Goal: Check status: Check status

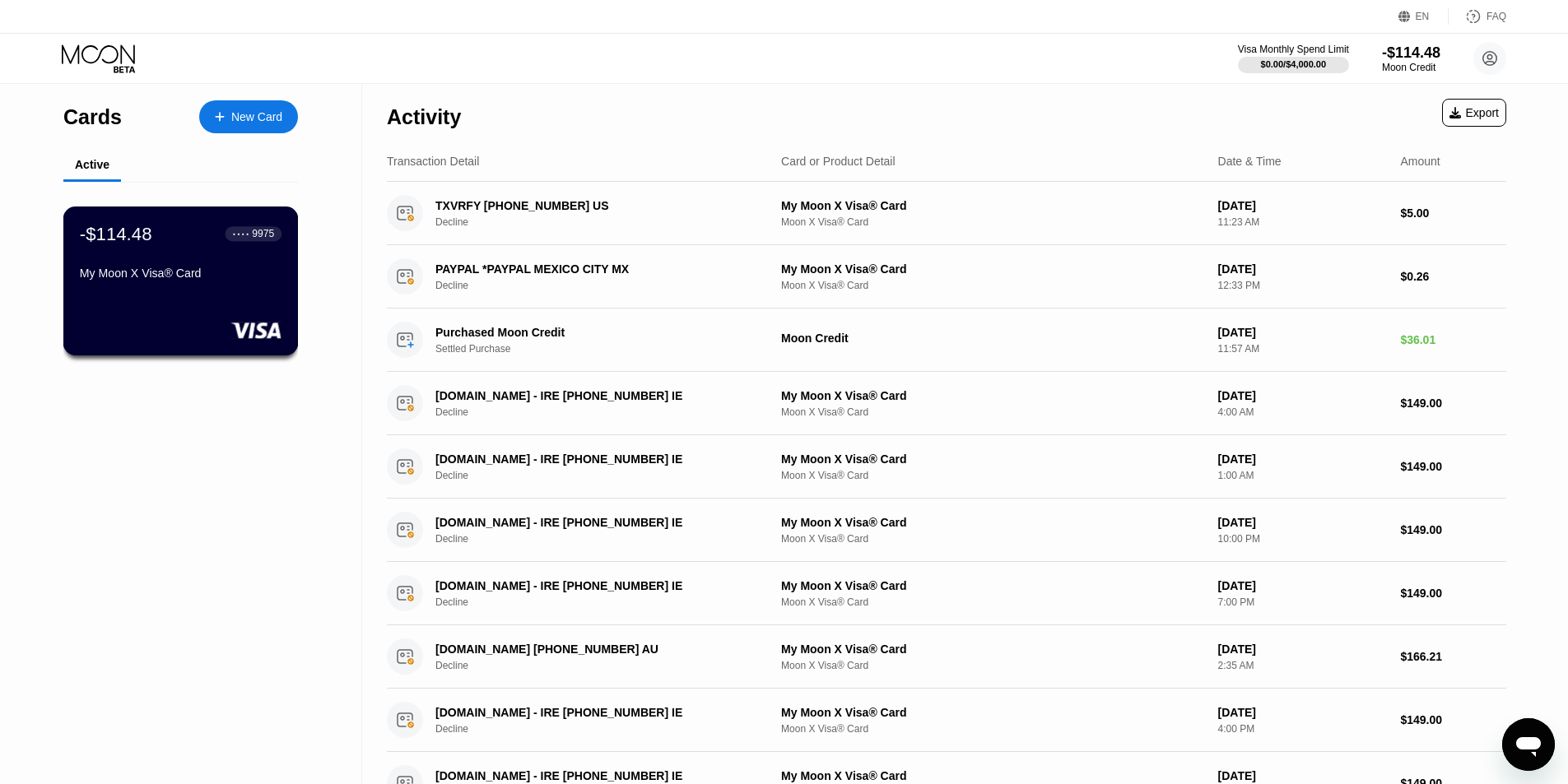
click at [165, 323] on div "-$114.48 ● ● ● ● 9975 My Moon X Visa® Card" at bounding box center [180, 281] width 235 height 149
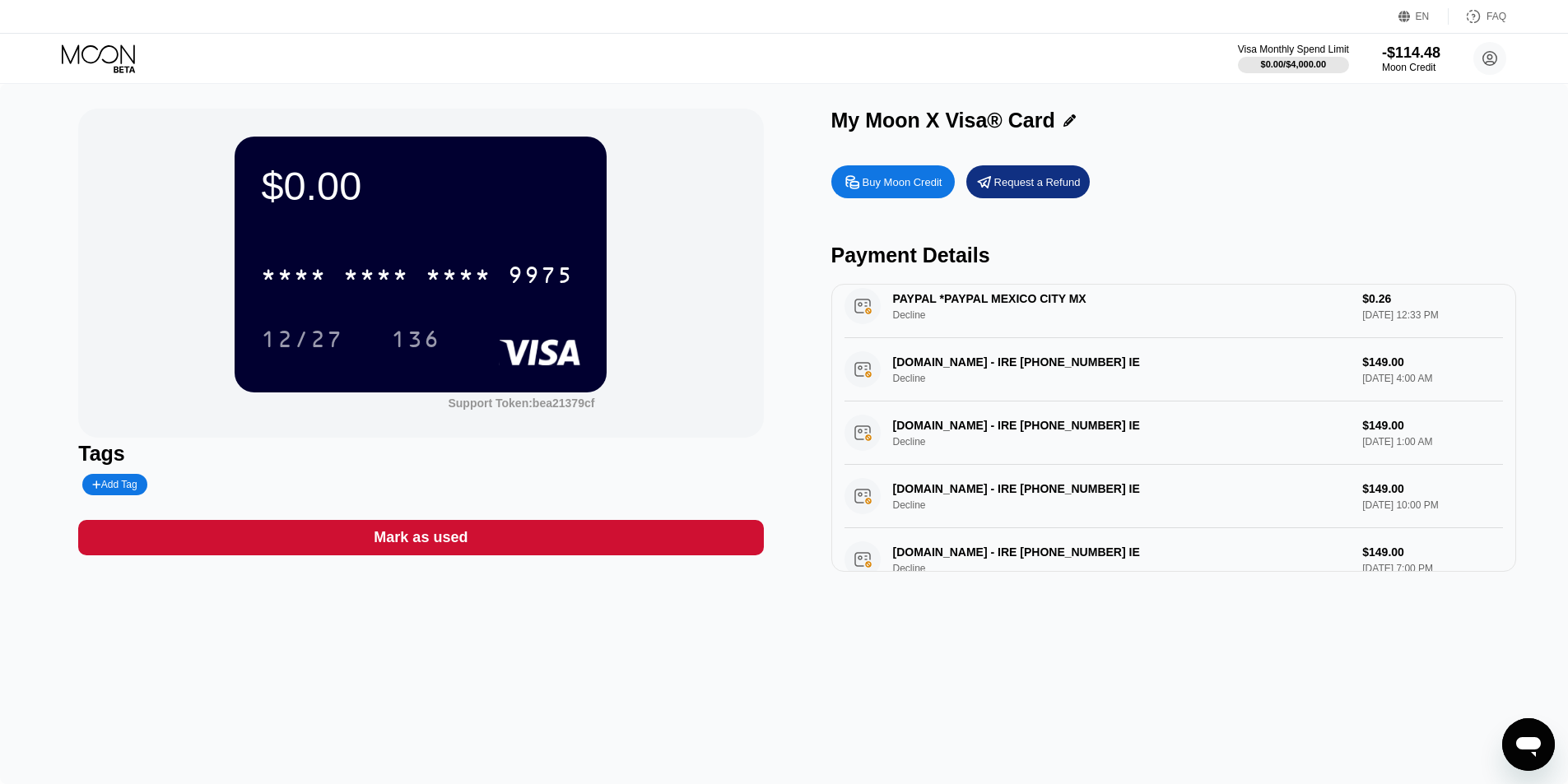
scroll to position [103, 0]
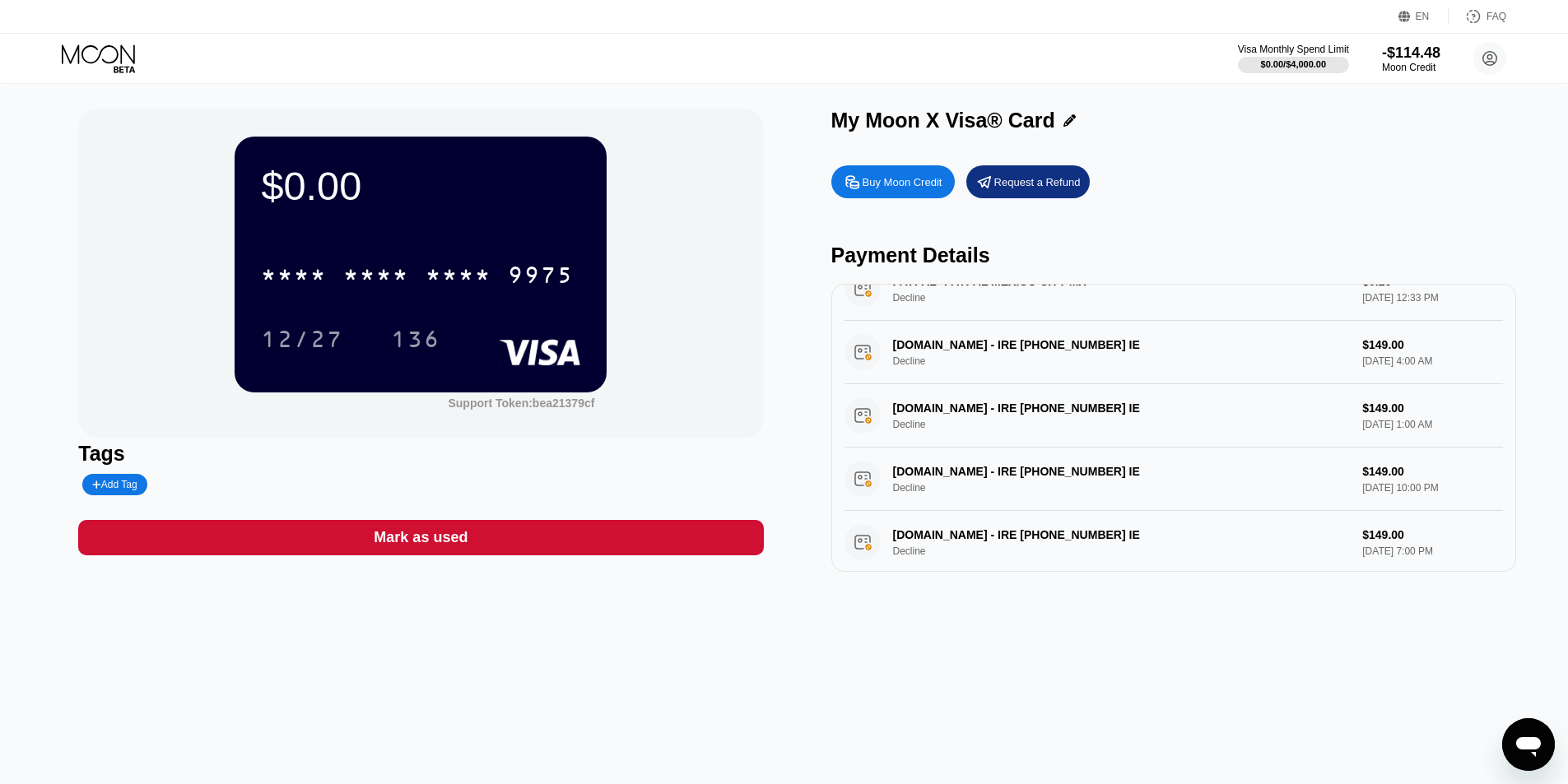
drag, startPoint x: 1499, startPoint y: 370, endPoint x: 1505, endPoint y: 339, distance: 31.0
click at [1505, 339] on div "TXVRFY [PHONE_NUMBER] US Decline $5.00 [DATE] 11:23 AM PAYPAL *PAYPAL [GEOGRAPH…" at bounding box center [1173, 428] width 685 height 288
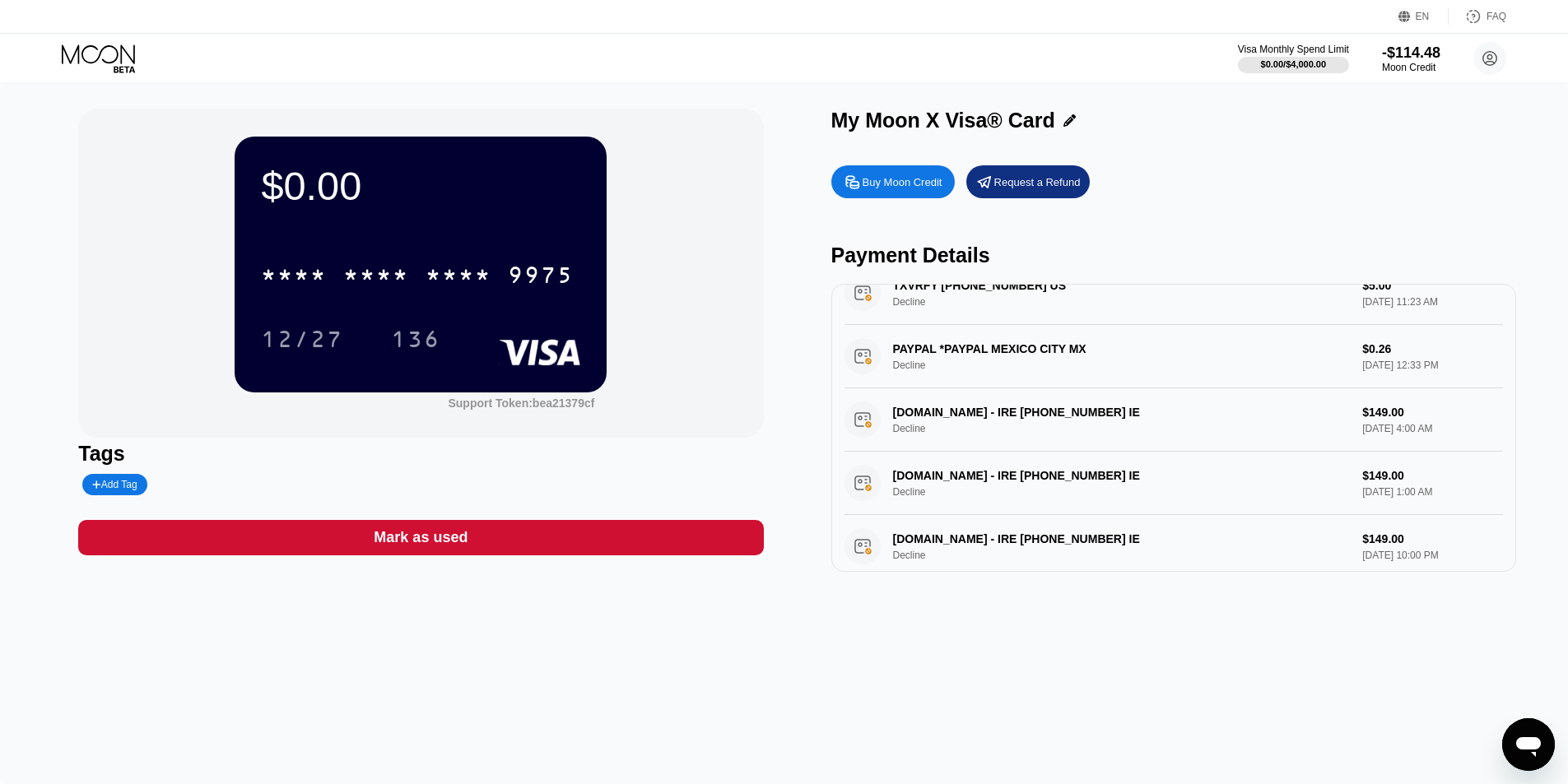
scroll to position [0, 0]
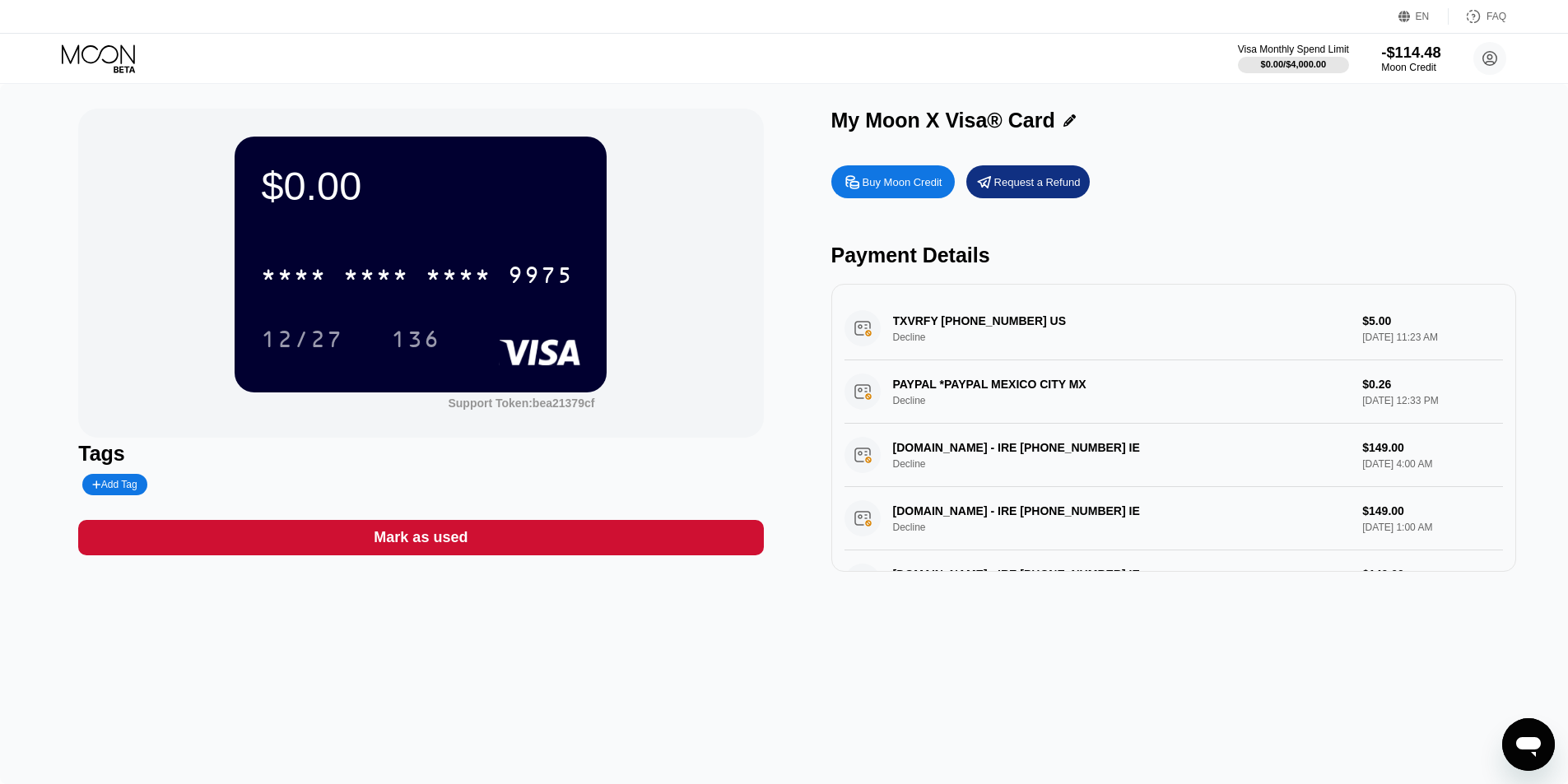
click at [1428, 69] on div "Moon Credit" at bounding box center [1410, 68] width 59 height 12
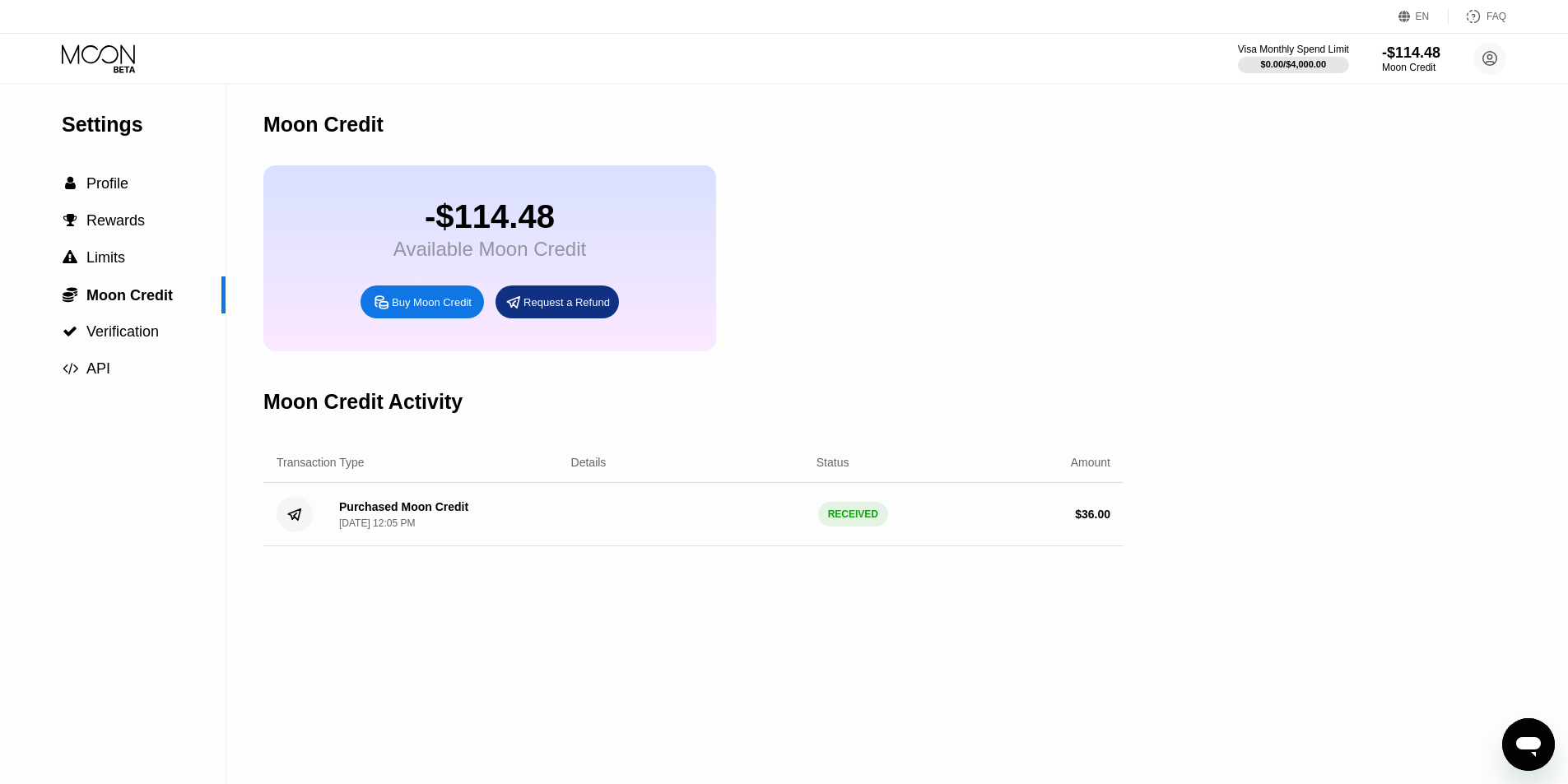
click at [1086, 521] on div "$ 36.00" at bounding box center [1092, 514] width 35 height 13
click at [1090, 521] on div "$ 36.00" at bounding box center [1092, 514] width 35 height 13
click at [1406, 52] on div "-$114.48" at bounding box center [1410, 52] width 59 height 17
click at [1434, 60] on div "-$114.48" at bounding box center [1410, 52] width 59 height 17
click at [1289, 69] on div "$0.00 / $4,000.00" at bounding box center [1293, 64] width 67 height 10
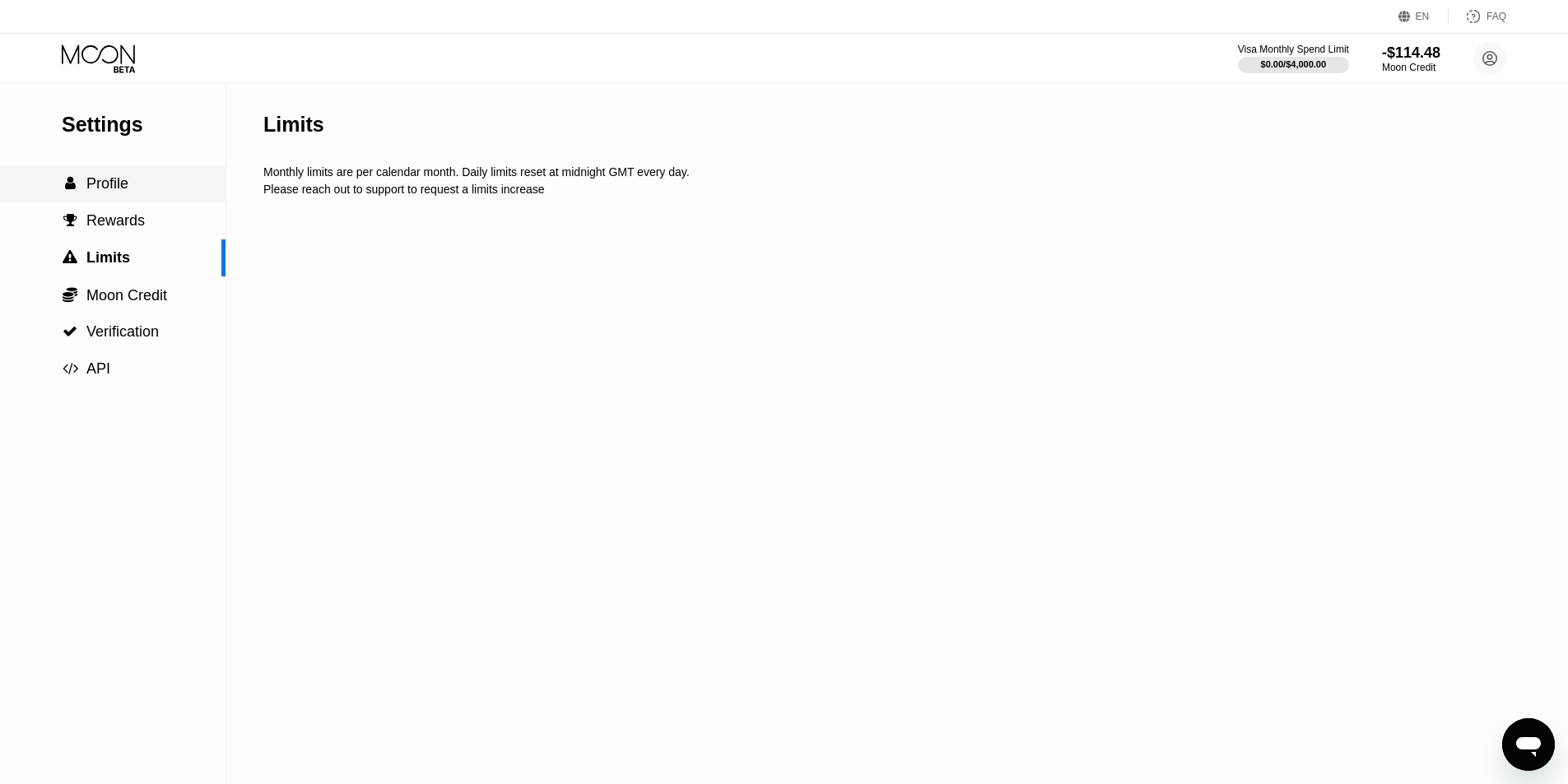
click at [114, 179] on span "Profile" at bounding box center [107, 183] width 42 height 16
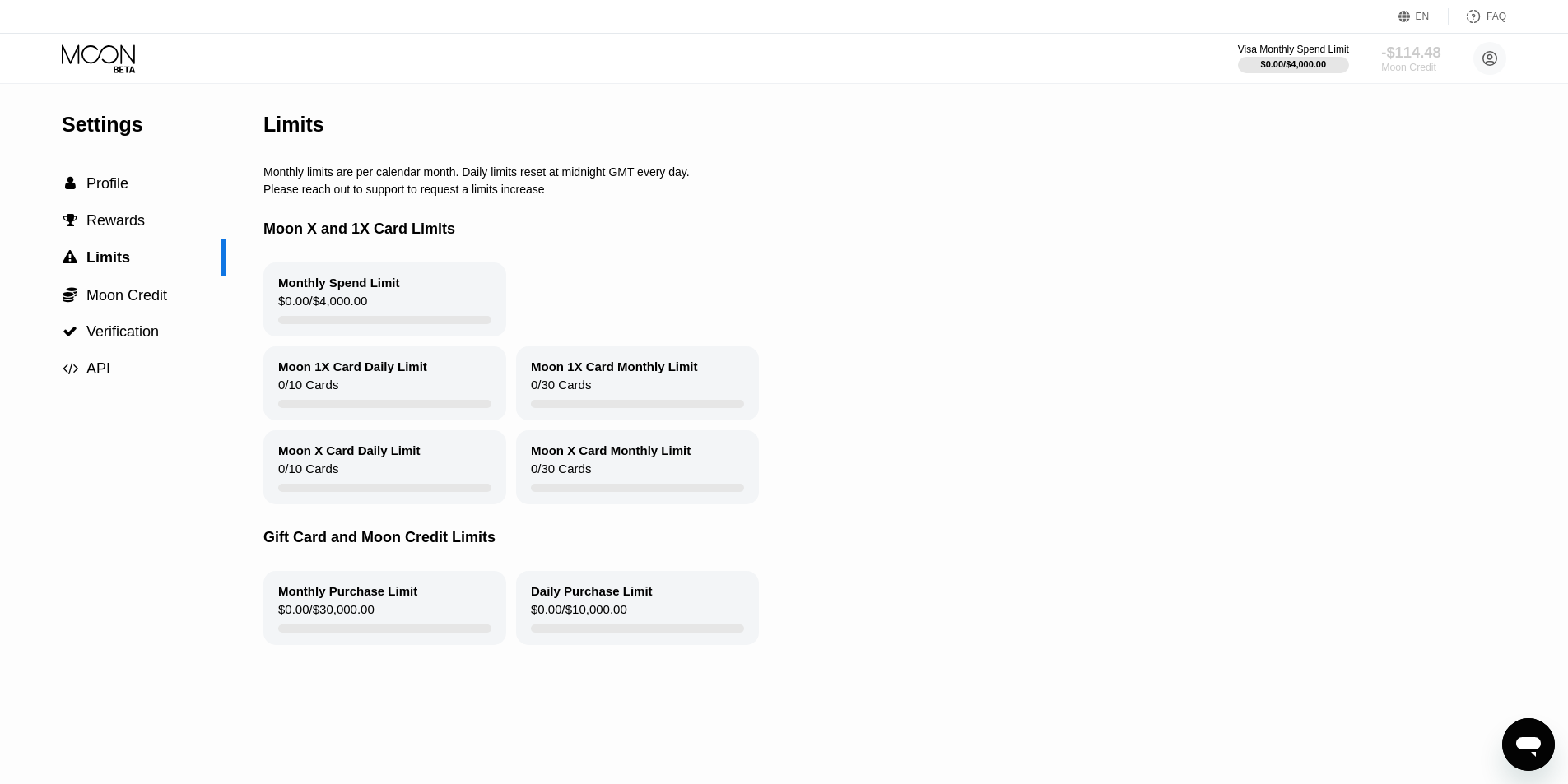
click at [1418, 63] on div "Moon Credit" at bounding box center [1410, 68] width 59 height 12
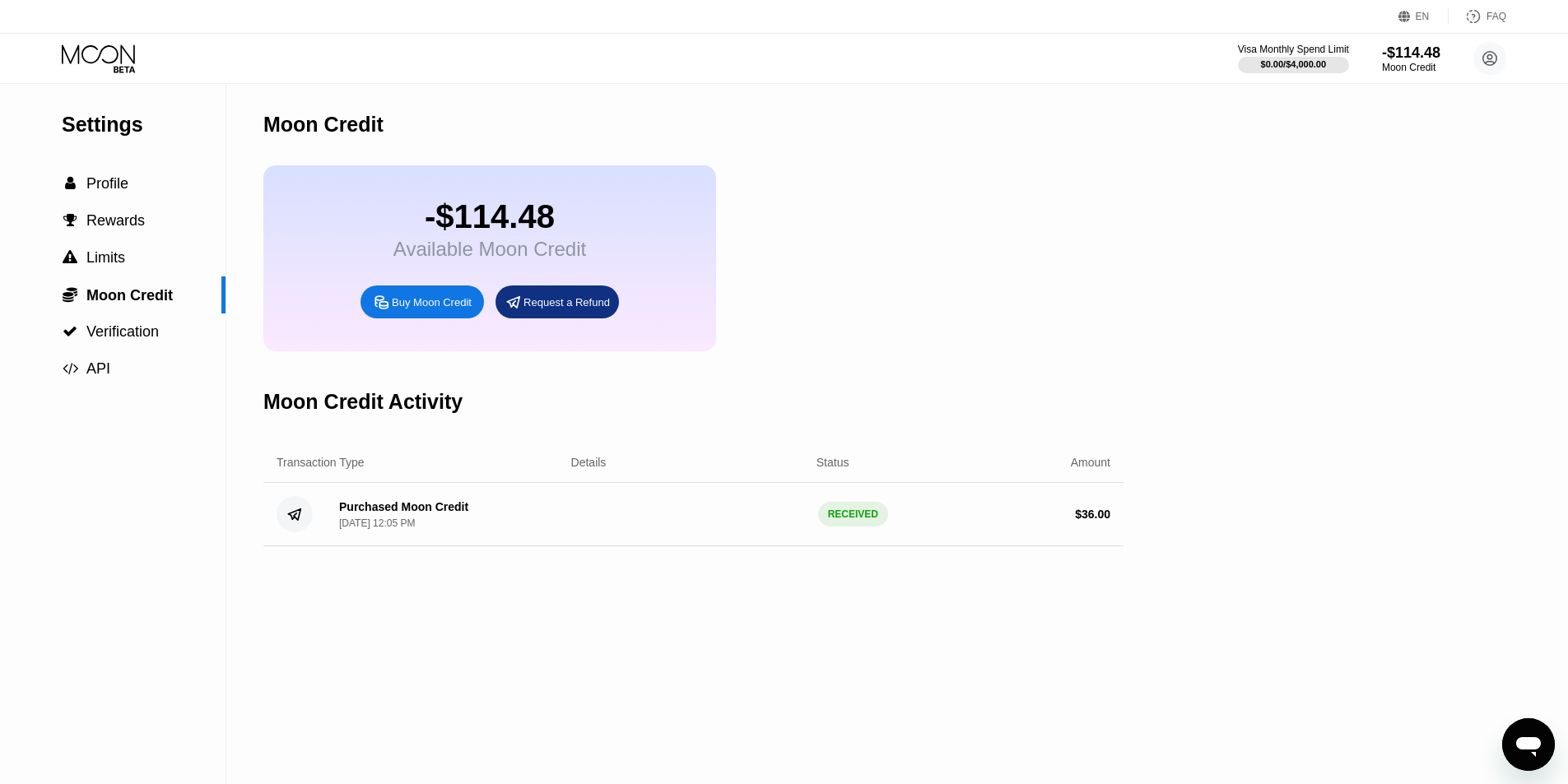
click at [472, 224] on div "-$114.48" at bounding box center [489, 216] width 193 height 37
drag, startPoint x: 472, startPoint y: 224, endPoint x: 450, endPoint y: 240, distance: 27.0
click at [471, 224] on div "-$114.48" at bounding box center [489, 216] width 193 height 37
click at [121, 192] on span "Profile" at bounding box center [107, 183] width 42 height 16
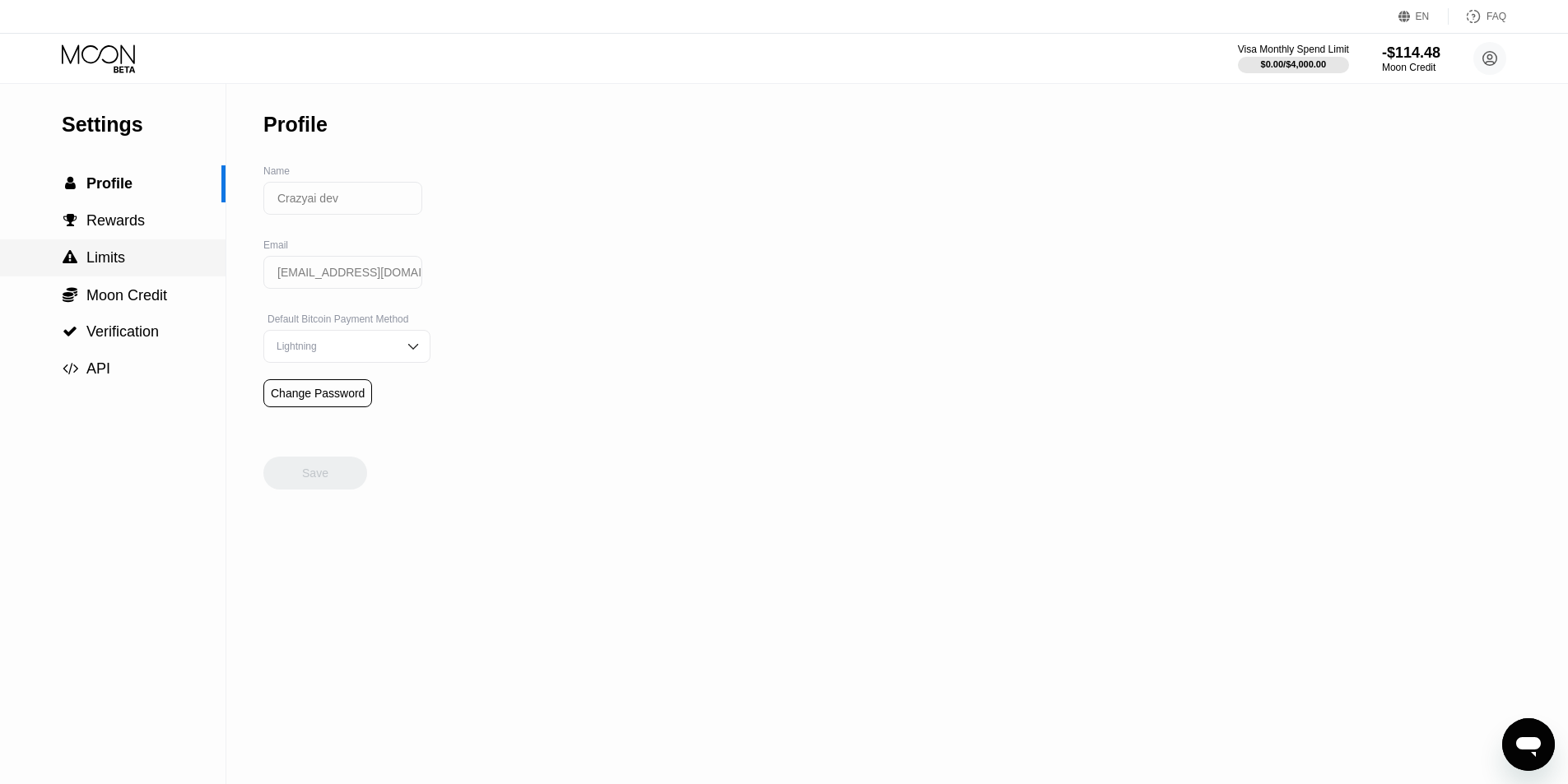
click at [95, 245] on div " Limits" at bounding box center [113, 258] width 226 height 37
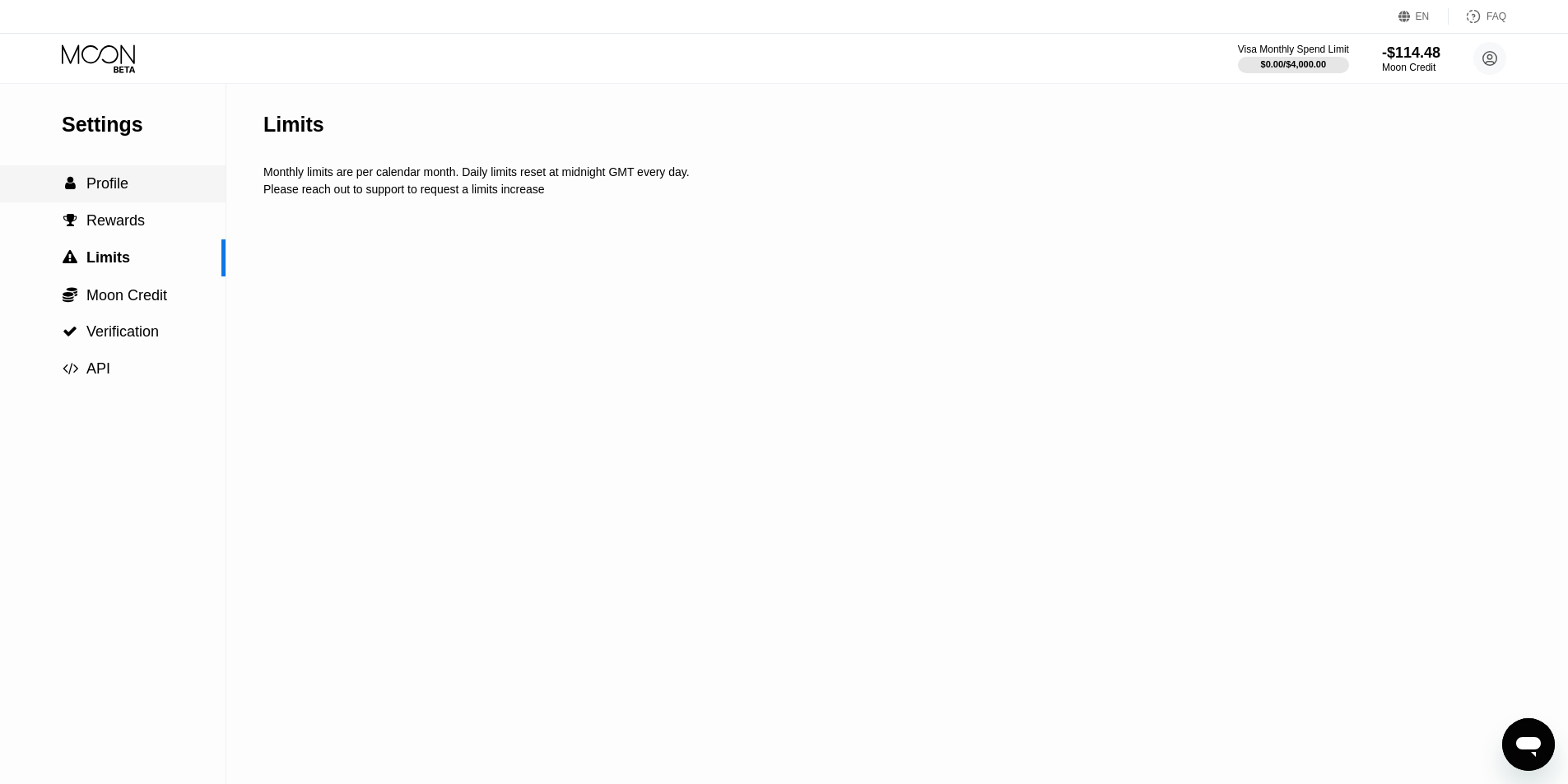
click at [119, 184] on span "Profile" at bounding box center [107, 183] width 42 height 16
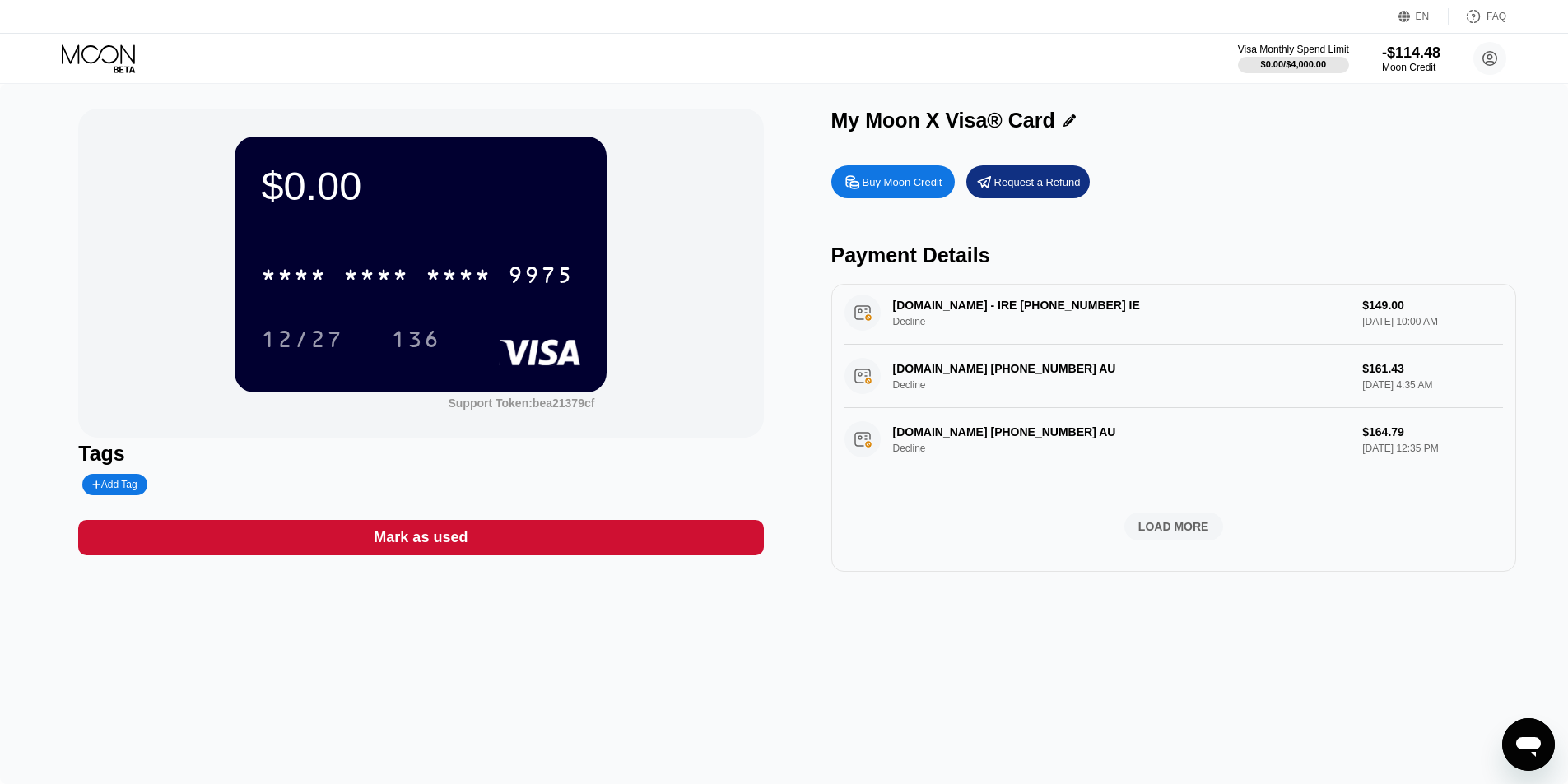
scroll to position [601, 0]
click at [1143, 530] on div "LOAD MORE" at bounding box center [1173, 524] width 99 height 28
click at [1159, 510] on div "LOAD MORE" at bounding box center [1173, 524] width 99 height 28
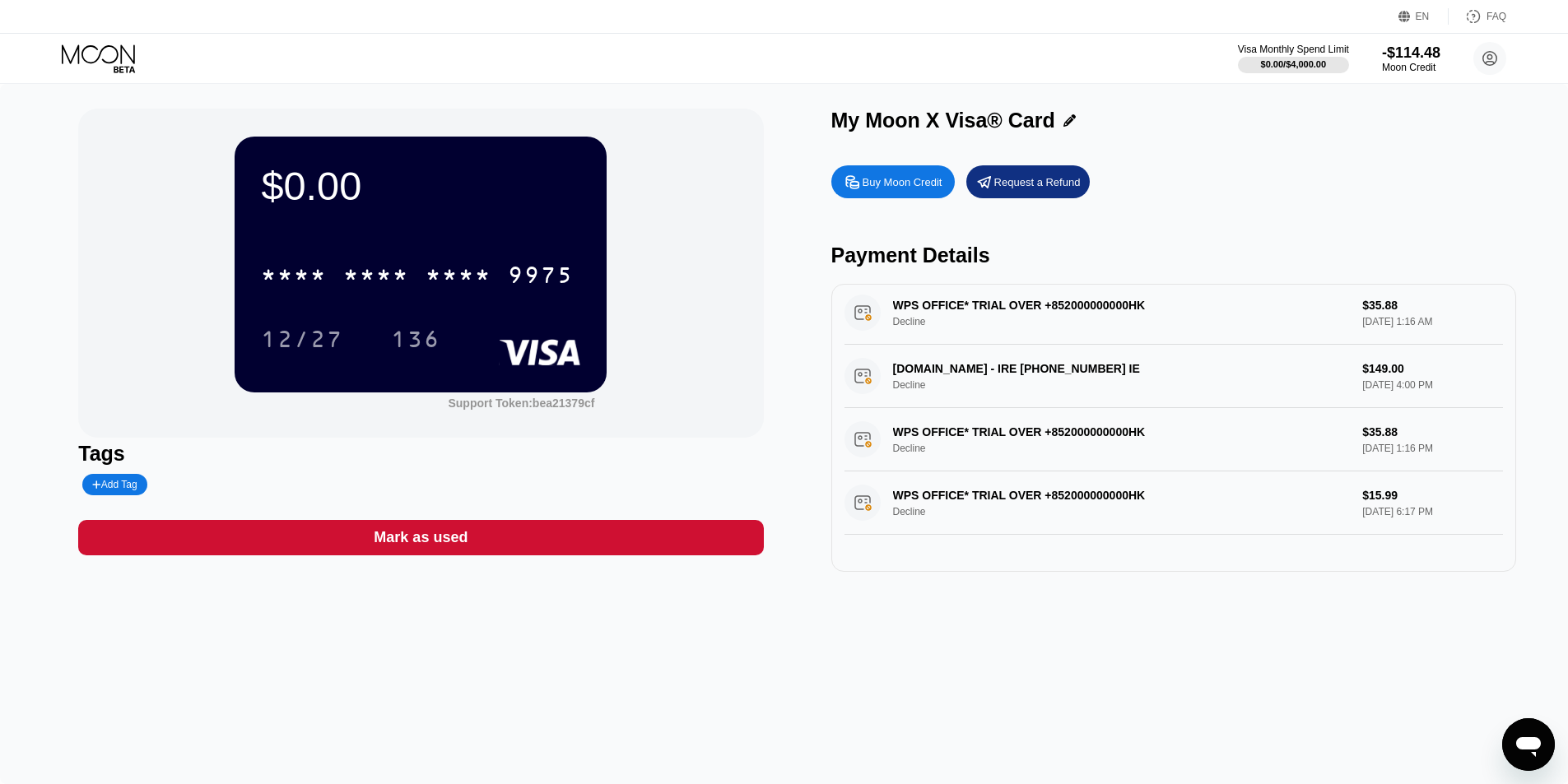
scroll to position [2208, 0]
click at [1167, 518] on div "LOAD MORE" at bounding box center [1173, 524] width 71 height 15
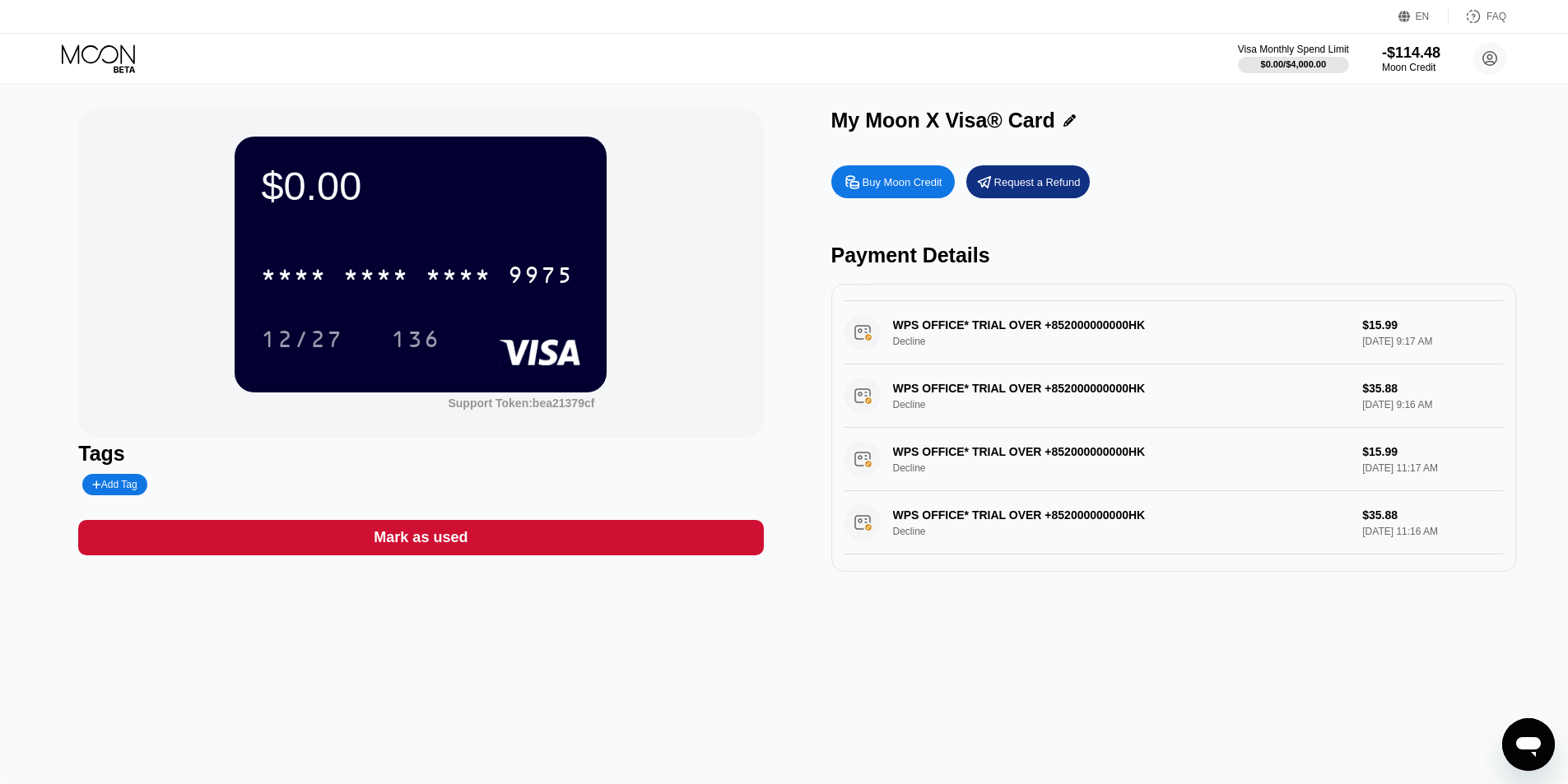
scroll to position [2969, 0]
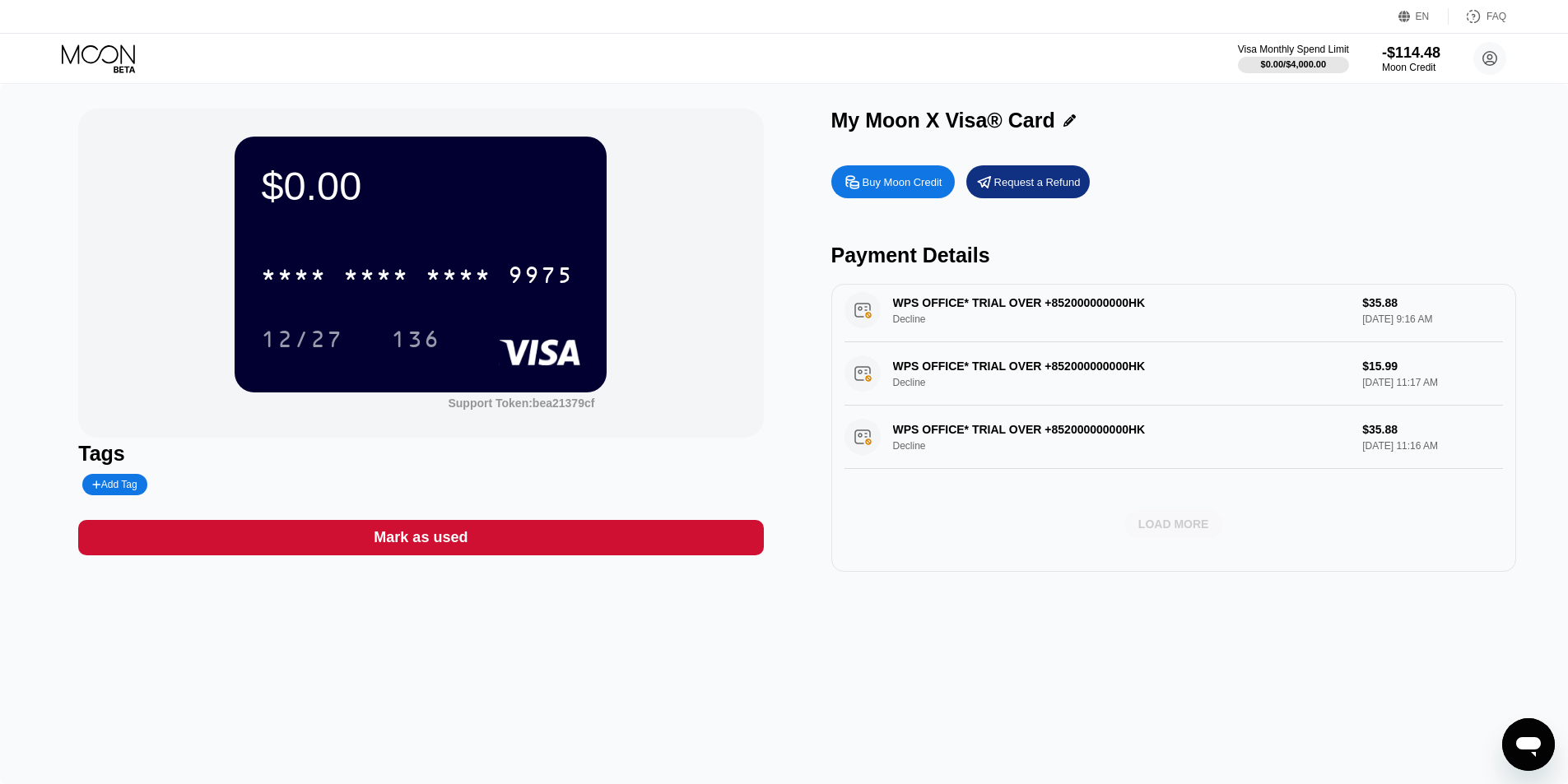
click at [1179, 519] on div "LOAD MORE" at bounding box center [1173, 524] width 71 height 15
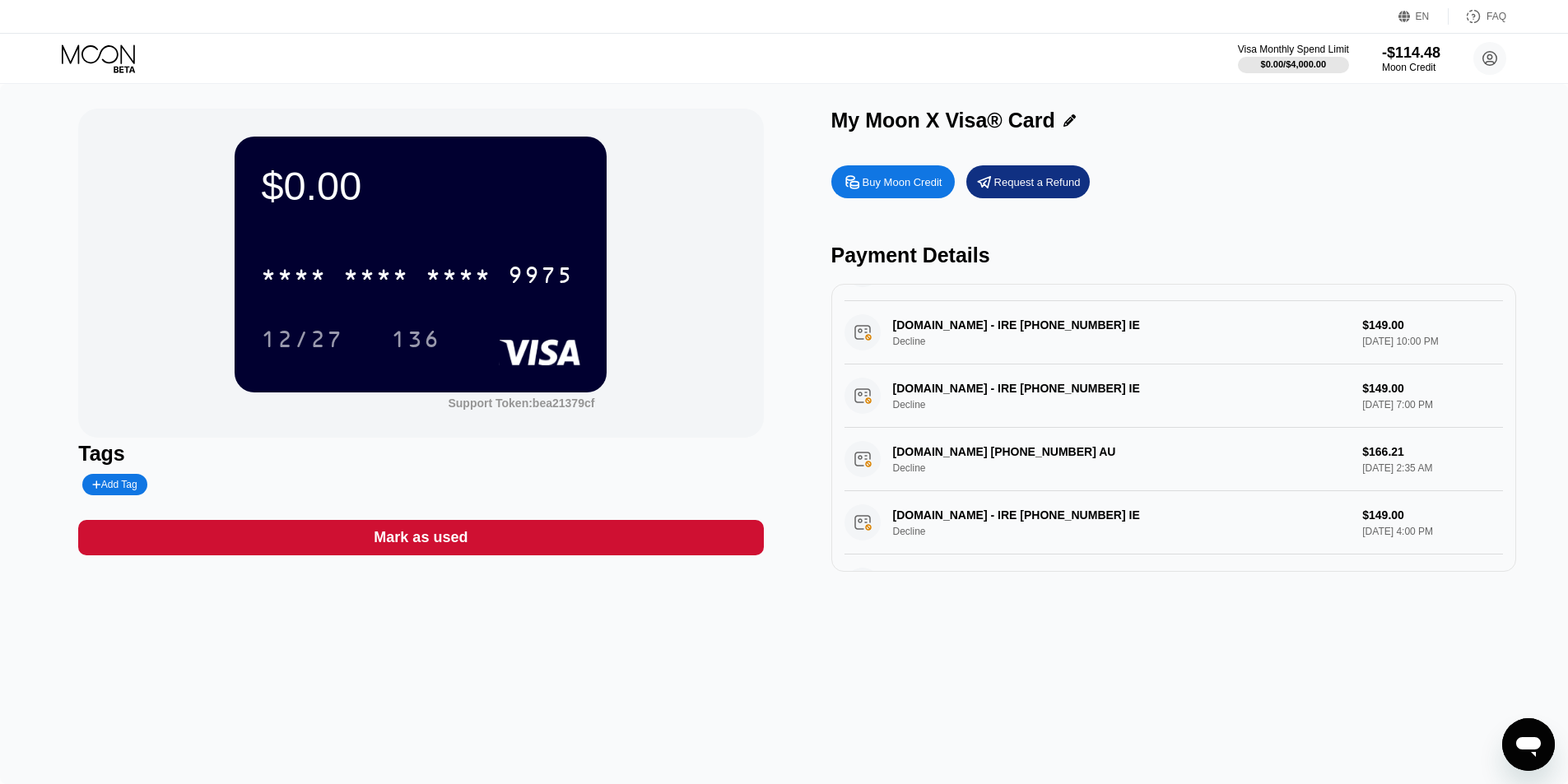
scroll to position [272, 0]
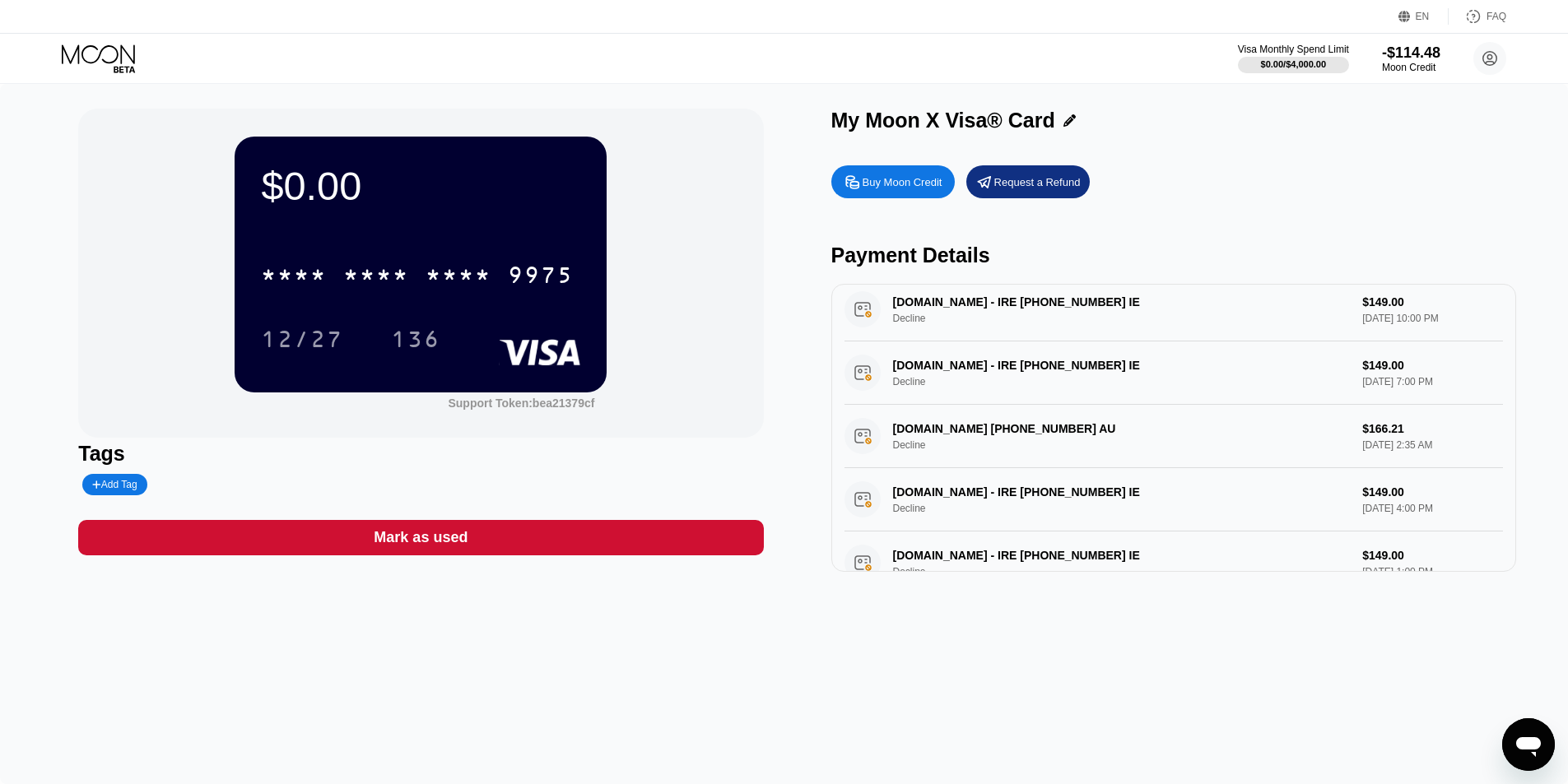
click at [1232, 227] on div "Buy Moon Credit Request a Refund Payment Details TXVRFY [PHONE_NUMBER] US Decli…" at bounding box center [1173, 364] width 685 height 415
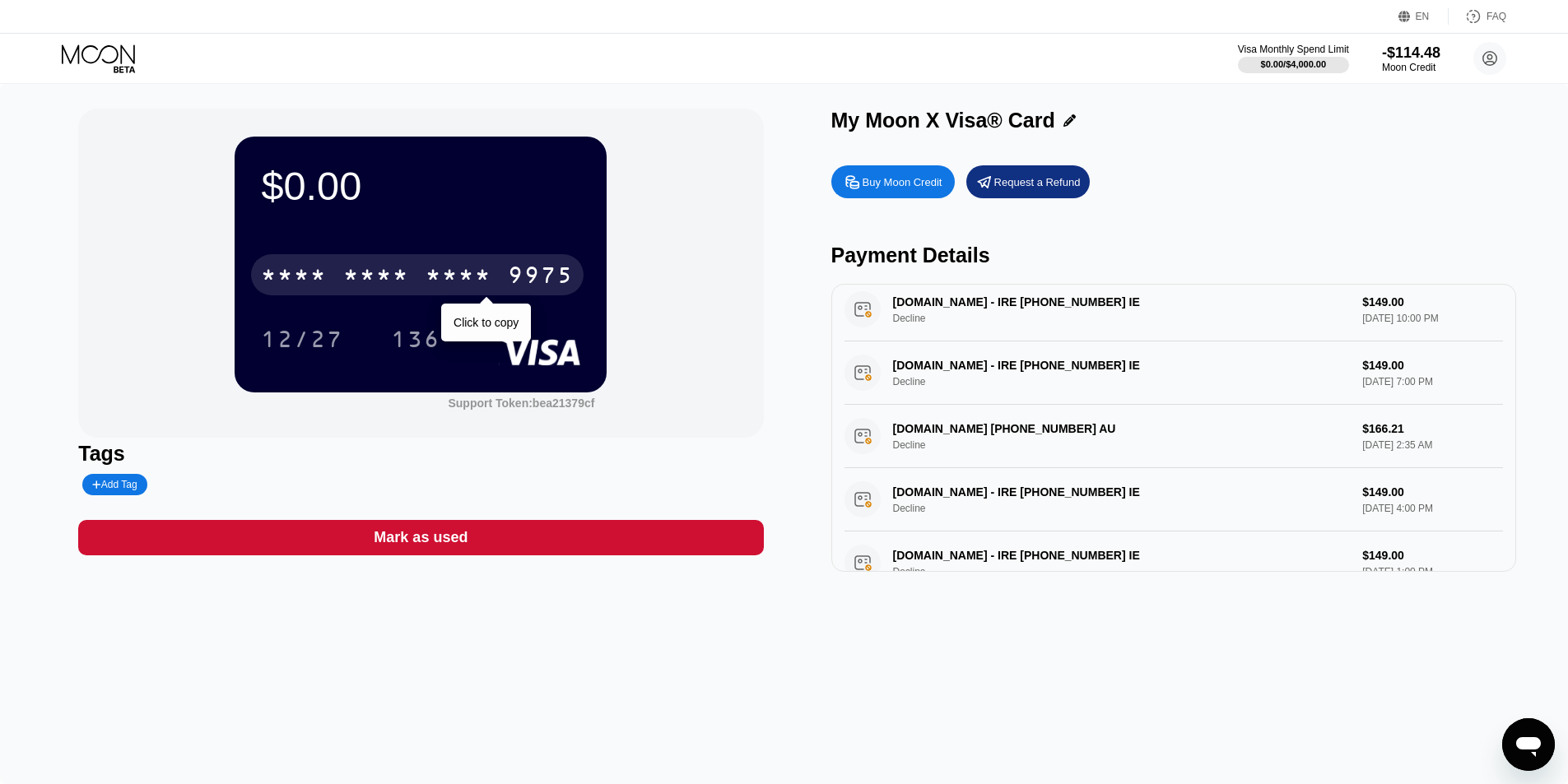
click at [439, 267] on div "* * * *" at bounding box center [459, 277] width 66 height 26
click at [415, 271] on div "[CREDIT_CARD_NUMBER]" at bounding box center [417, 274] width 333 height 41
click at [415, 271] on div "* * * * * * * * * * * * 9975" at bounding box center [417, 274] width 333 height 41
click at [415, 271] on div "[CREDIT_CARD_NUMBER]" at bounding box center [417, 274] width 333 height 41
click at [415, 271] on div "* * * * * * * * * * * * 9975" at bounding box center [417, 274] width 333 height 41
